Goal: Check status

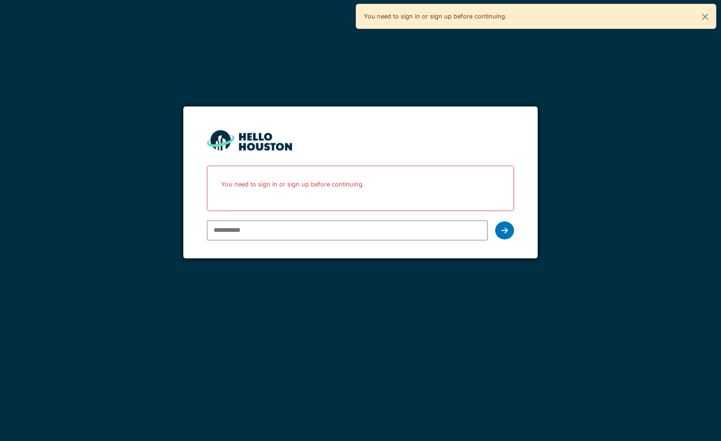
click at [295, 231] on input "email" at bounding box center [347, 230] width 281 height 20
type input "**********"
click at [502, 225] on div at bounding box center [504, 230] width 19 height 18
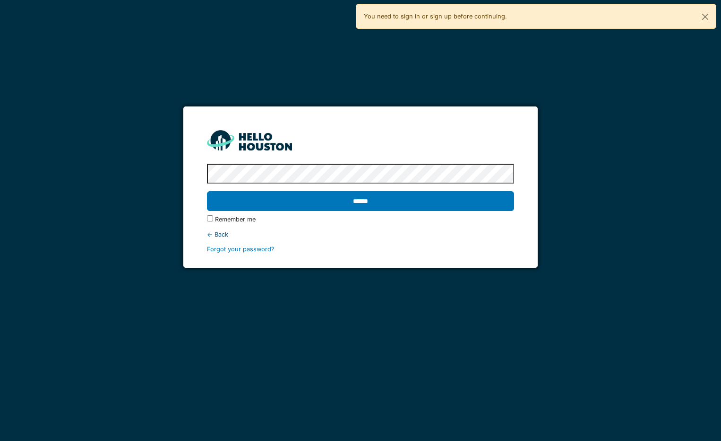
click at [207, 191] on input "******" at bounding box center [360, 201] width 307 height 20
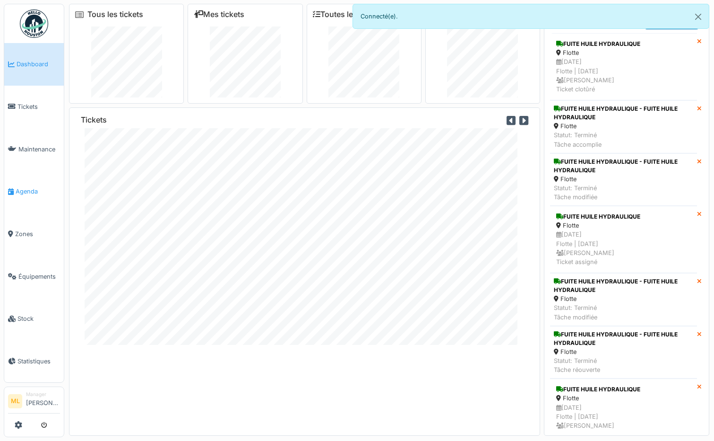
click at [29, 189] on span "Agenda" at bounding box center [38, 191] width 44 height 9
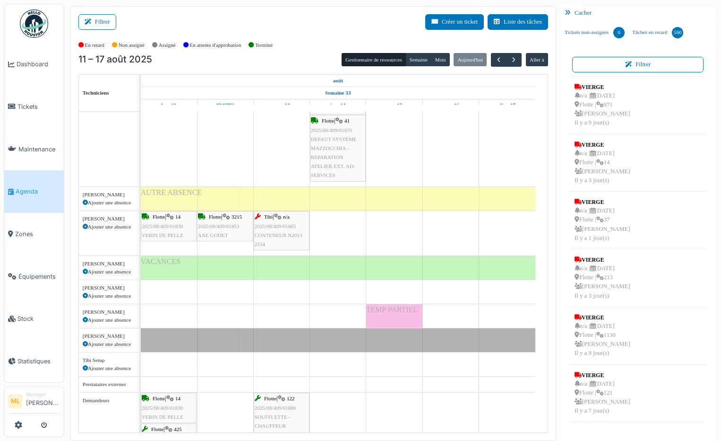
scroll to position [1513, 0]
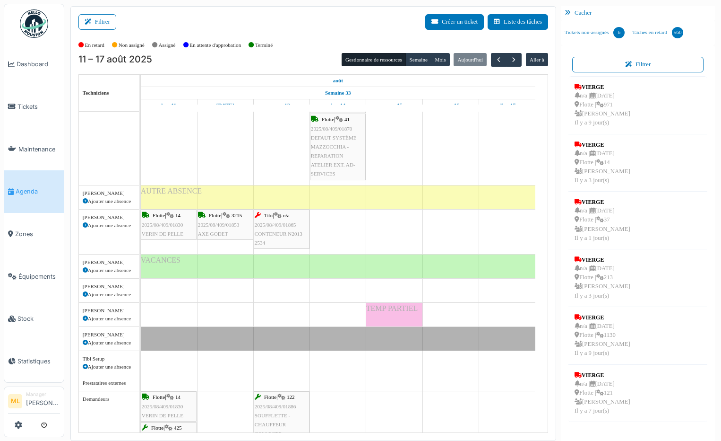
click at [174, 226] on span "2025/08/409/01830" at bounding box center [163, 225] width 42 height 6
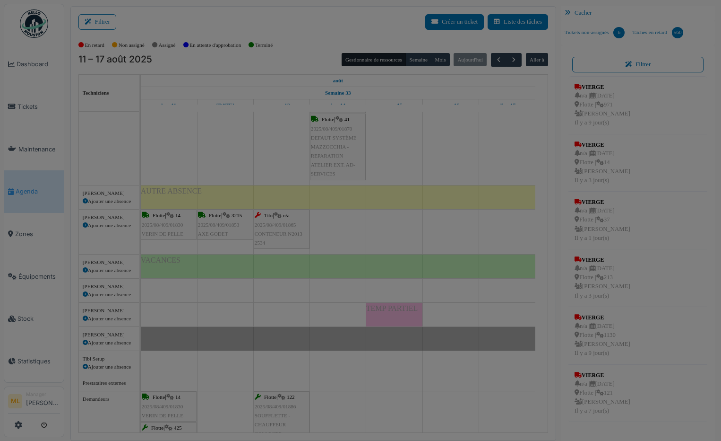
click at [174, 226] on div at bounding box center [360, 220] width 721 height 441
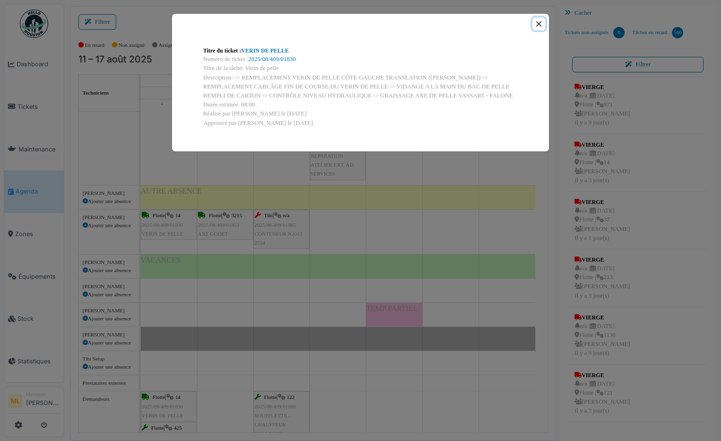
click at [538, 24] on button "Close" at bounding box center [539, 23] width 13 height 13
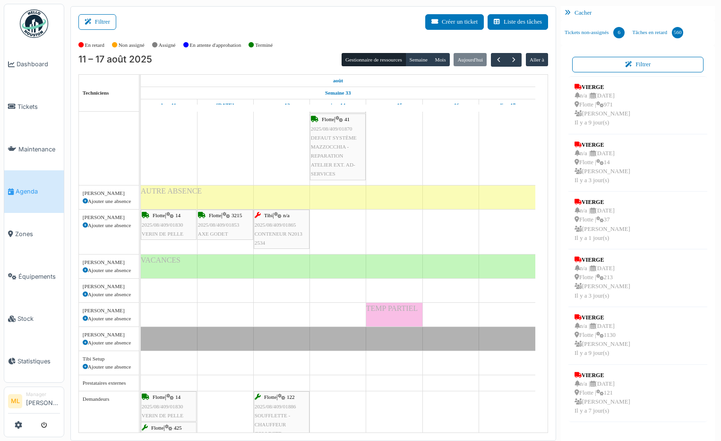
click at [228, 228] on div "Flotte | 3215 2025/08/409/01853 AXE GODET" at bounding box center [225, 224] width 54 height 27
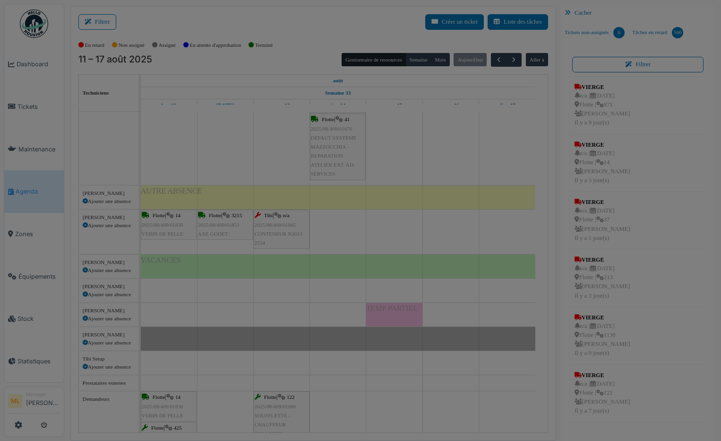
click at [228, 228] on div at bounding box center [360, 220] width 721 height 441
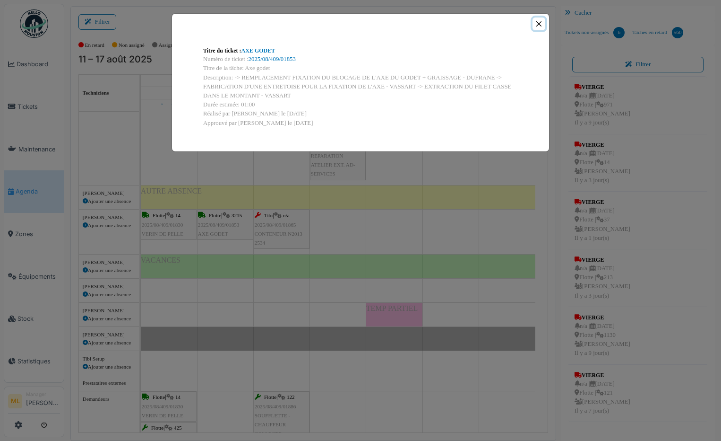
click at [541, 24] on button "Close" at bounding box center [539, 23] width 13 height 13
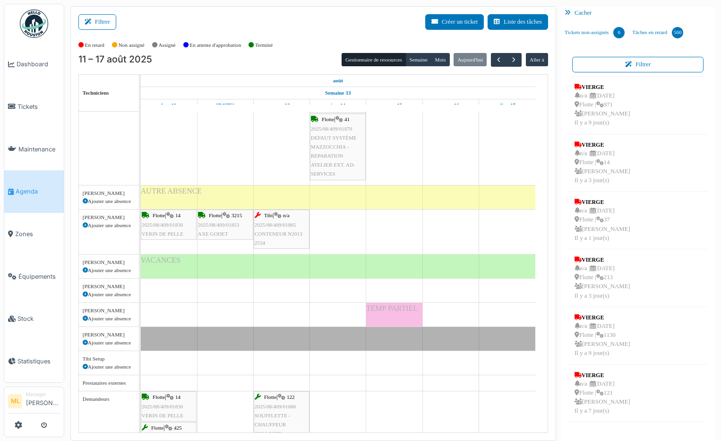
click at [290, 228] on div "Tibi | n/a 2025/08/409/01865 CONTENEUR N2013 2534" at bounding box center [282, 229] width 54 height 36
click at [290, 228] on body "Dashboard Tickets Maintenance Agenda Zones Équipements Stock Statistiques ML Ma…" at bounding box center [360, 220] width 721 height 441
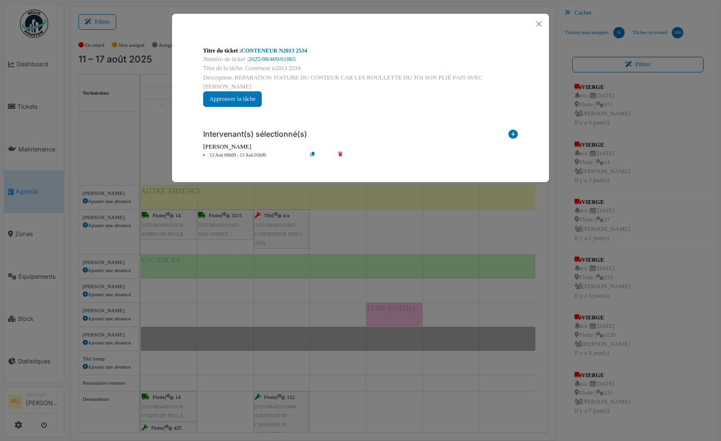
click at [318, 91] on div "**********" at bounding box center [361, 77] width 330 height 76
drag, startPoint x: 318, startPoint y: 91, endPoint x: 365, endPoint y: 103, distance: 48.4
click at [365, 103] on div "**********" at bounding box center [361, 77] width 330 height 76
click at [541, 23] on button "Close" at bounding box center [539, 23] width 13 height 13
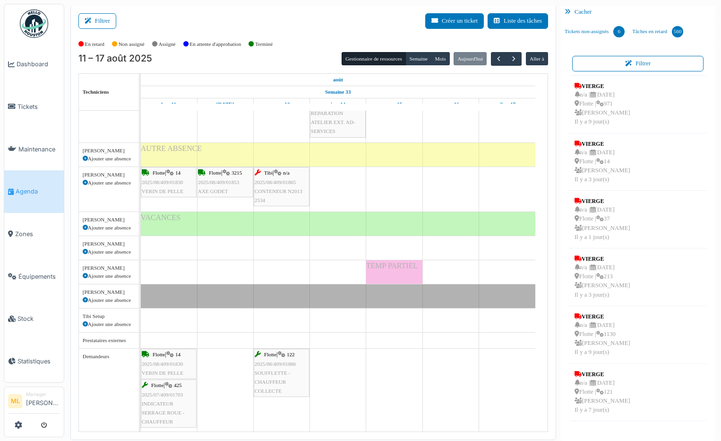
scroll to position [1556, 0]
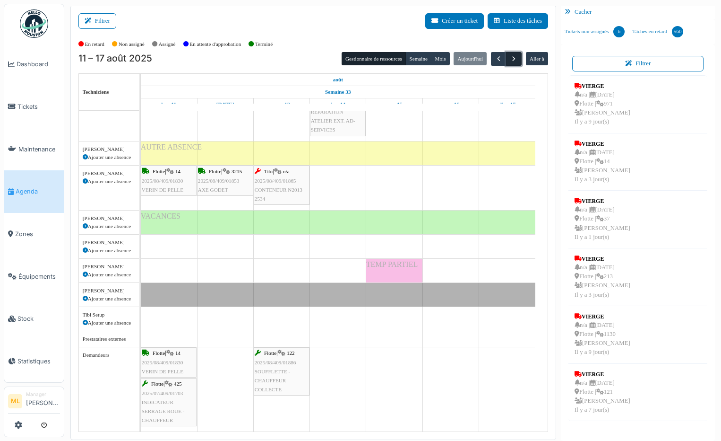
click at [510, 61] on span "button" at bounding box center [514, 59] width 8 height 8
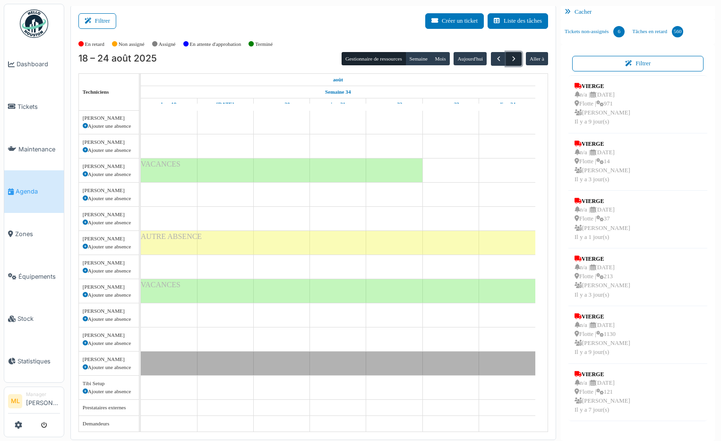
click at [510, 61] on span "button" at bounding box center [514, 59] width 8 height 8
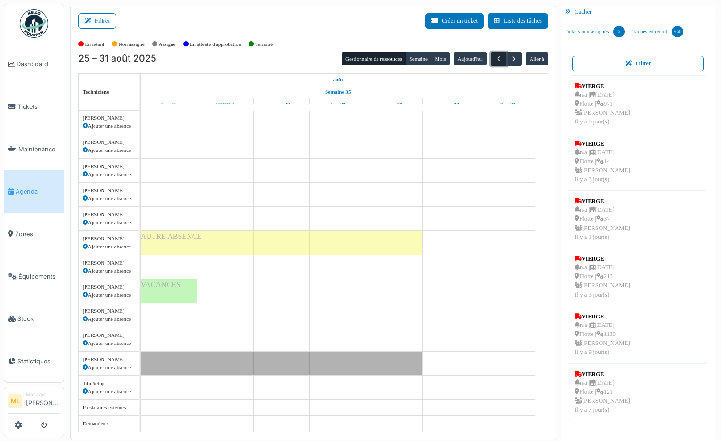
click at [491, 60] on button "button" at bounding box center [499, 59] width 16 height 14
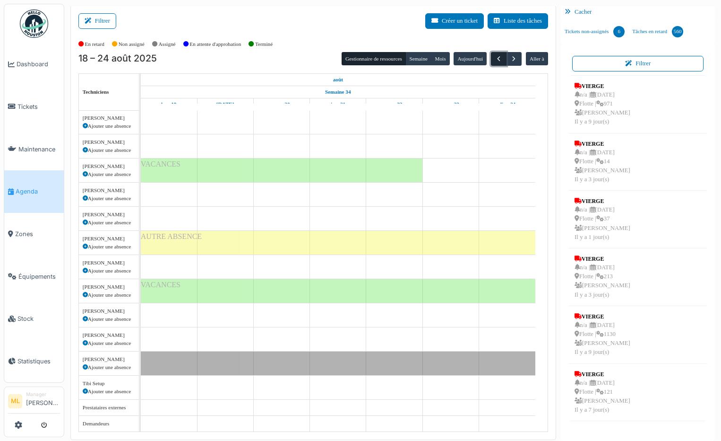
click at [491, 60] on button "button" at bounding box center [499, 59] width 16 height 14
